Goal: Check status

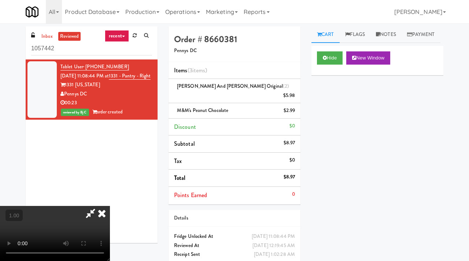
click at [110, 206] on icon at bounding box center [102, 213] width 16 height 15
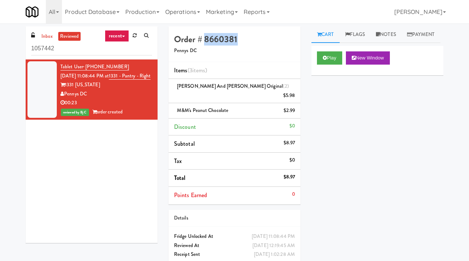
drag, startPoint x: 239, startPoint y: 40, endPoint x: 205, endPoint y: 36, distance: 34.2
click at [205, 36] on h4 "Order # 8660381" at bounding box center [234, 39] width 121 height 10
copy h4 "8660381"
click at [387, 32] on link "Notes" at bounding box center [386, 34] width 31 height 16
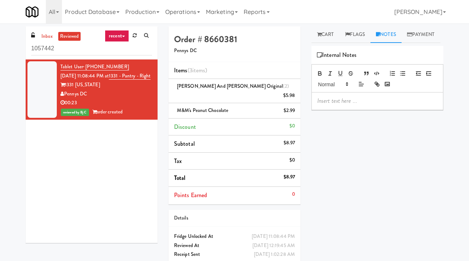
click at [323, 105] on p at bounding box center [377, 101] width 120 height 8
